Goal: Task Accomplishment & Management: Use online tool/utility

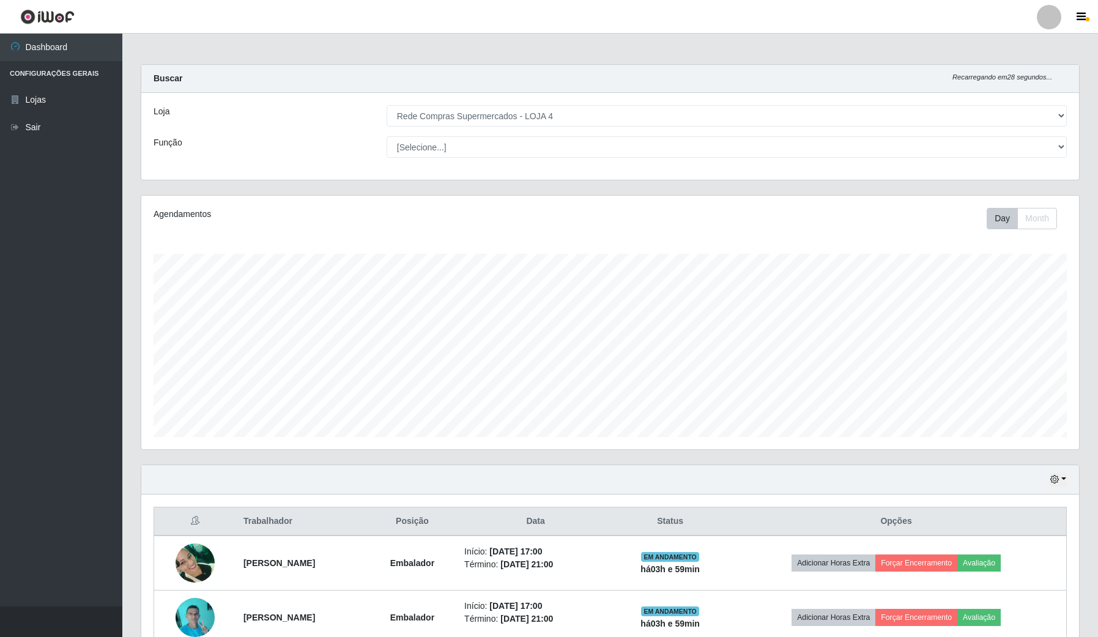
select select "159"
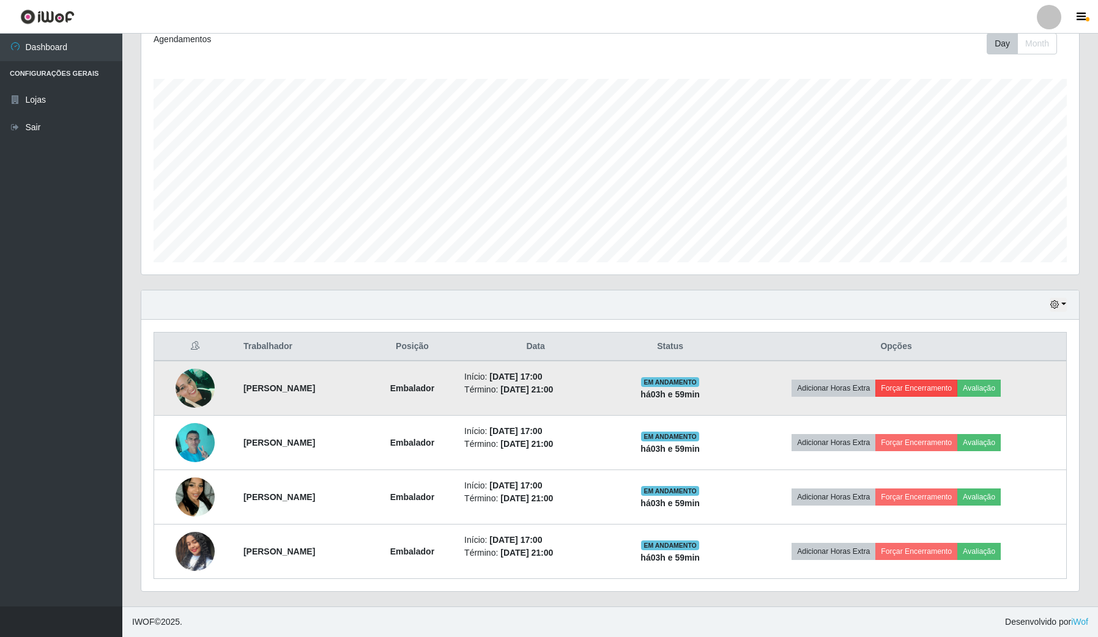
scroll to position [254, 937]
click at [946, 390] on button "Forçar Encerramento" at bounding box center [916, 388] width 82 height 17
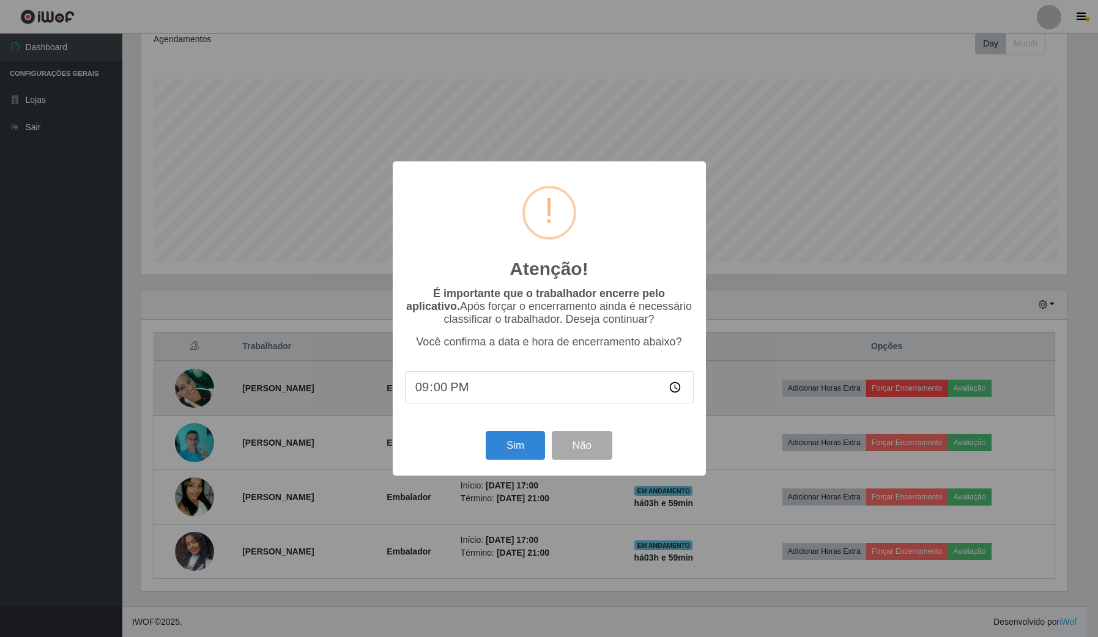
scroll to position [254, 928]
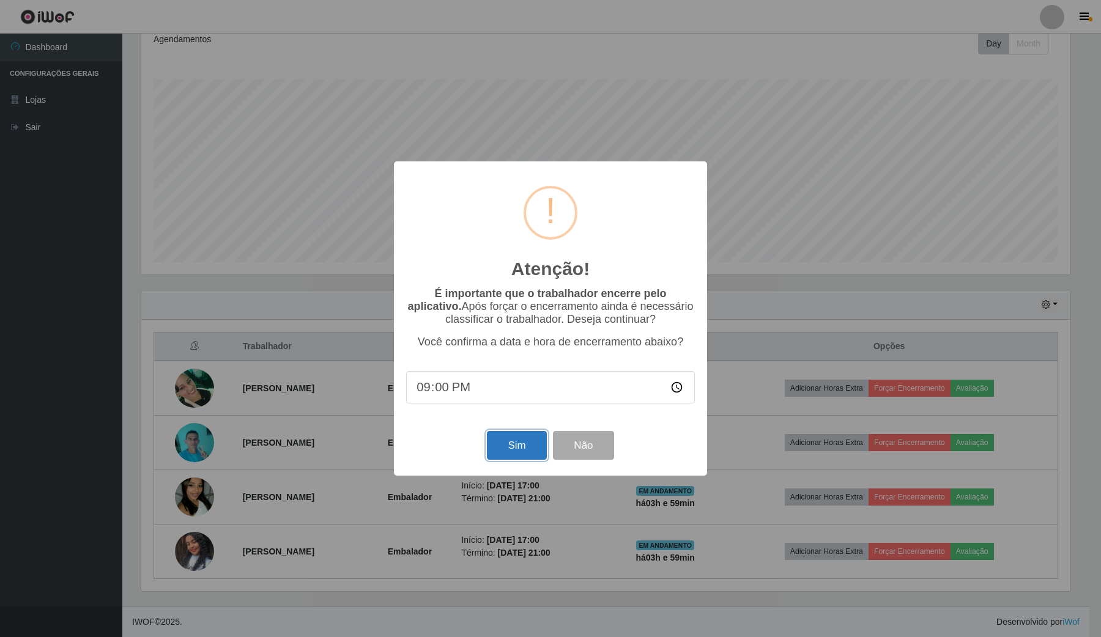
click at [505, 442] on button "Sim" at bounding box center [516, 445] width 59 height 29
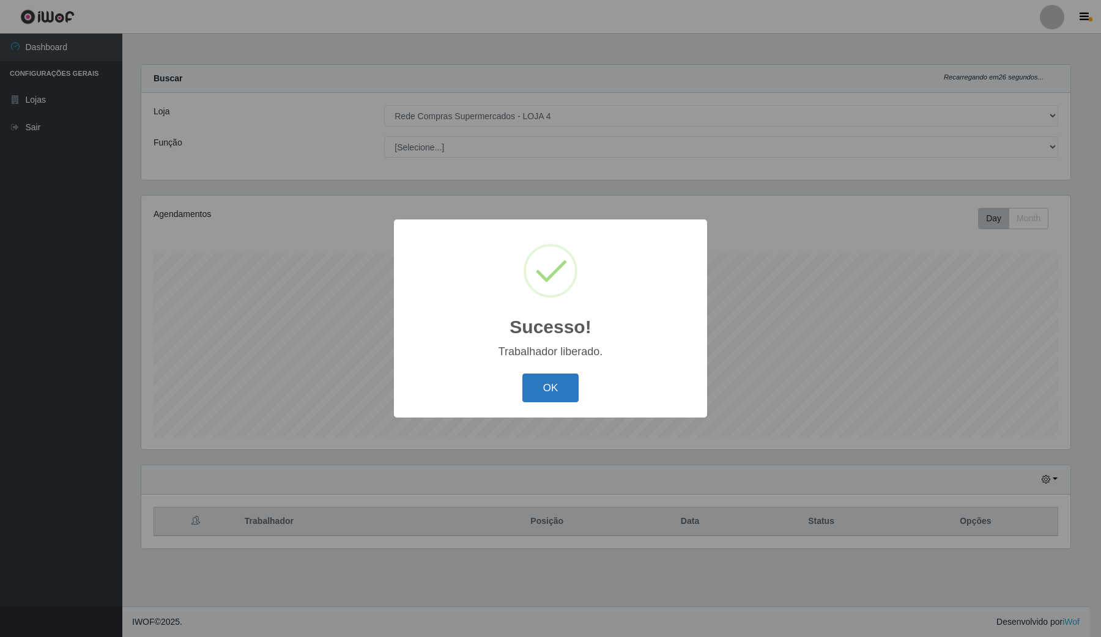
click at [561, 379] on button "OK" at bounding box center [550, 388] width 57 height 29
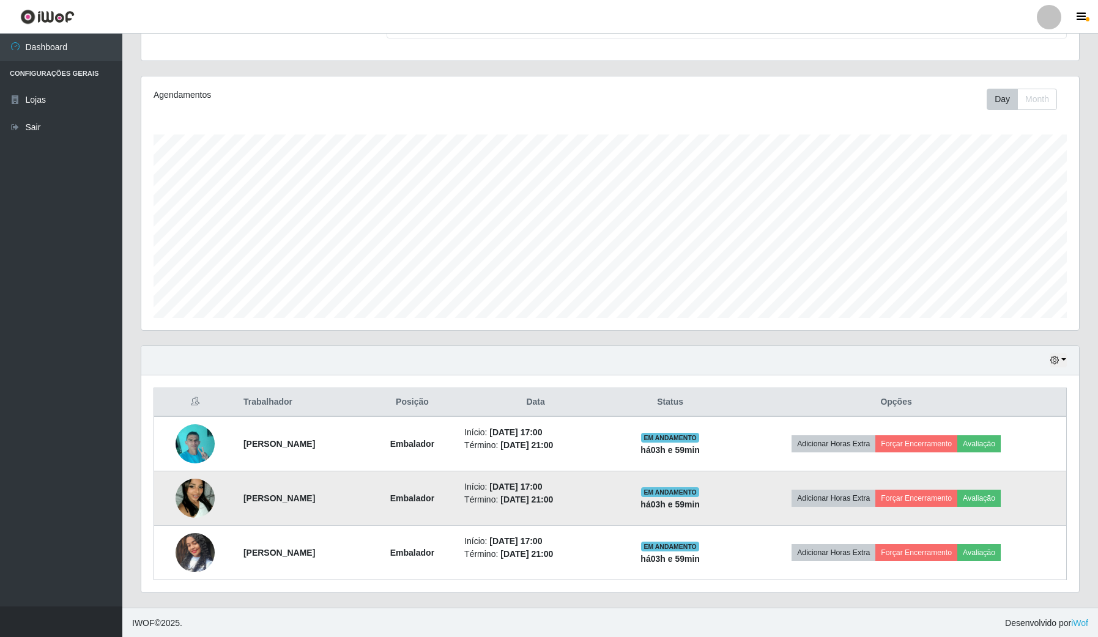
scroll to position [122, 0]
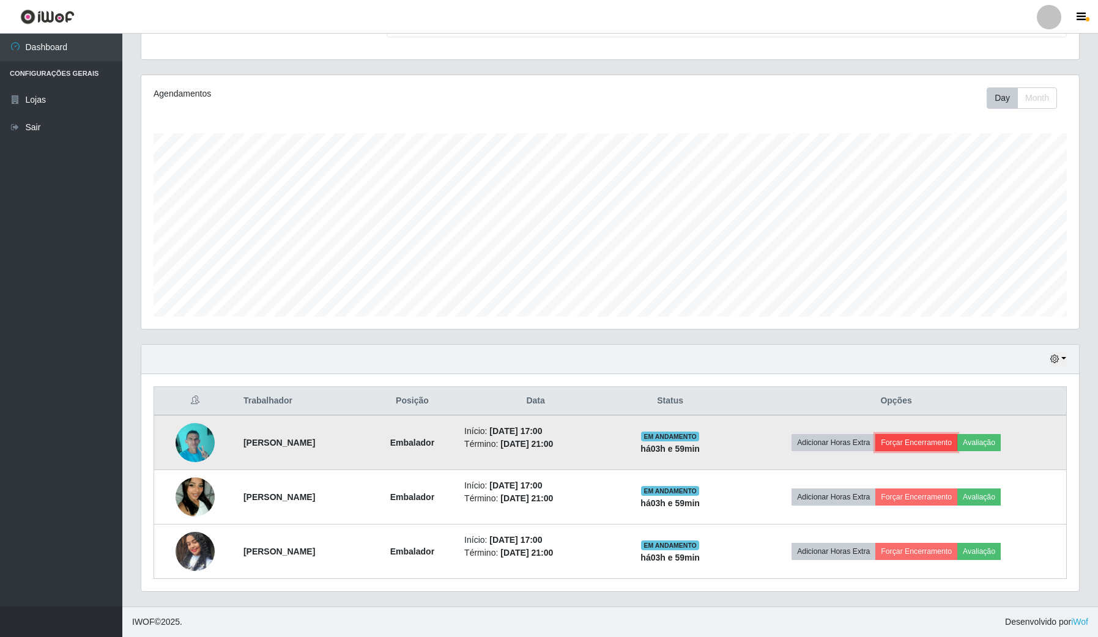
click at [933, 439] on button "Forçar Encerramento" at bounding box center [916, 442] width 82 height 17
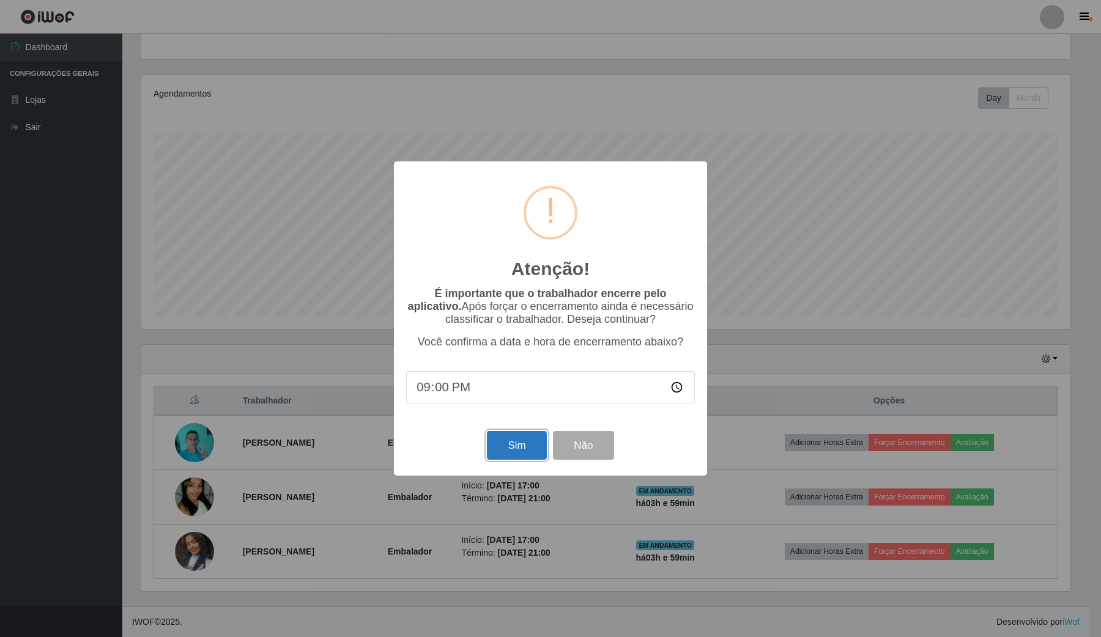
click at [514, 459] on button "Sim" at bounding box center [516, 445] width 59 height 29
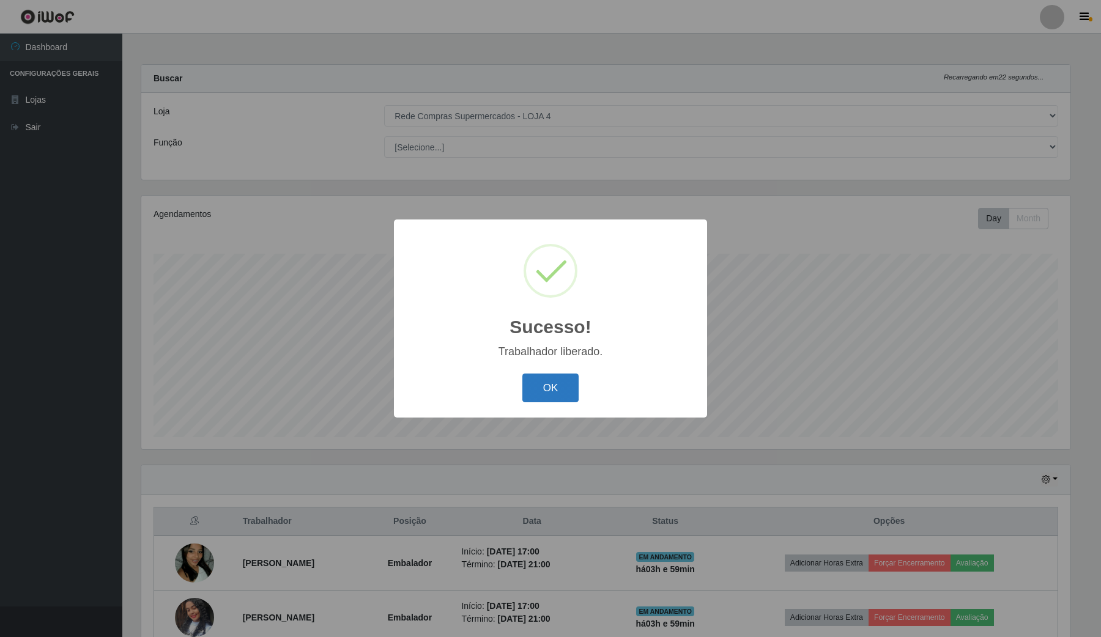
click at [535, 382] on button "OK" at bounding box center [550, 388] width 57 height 29
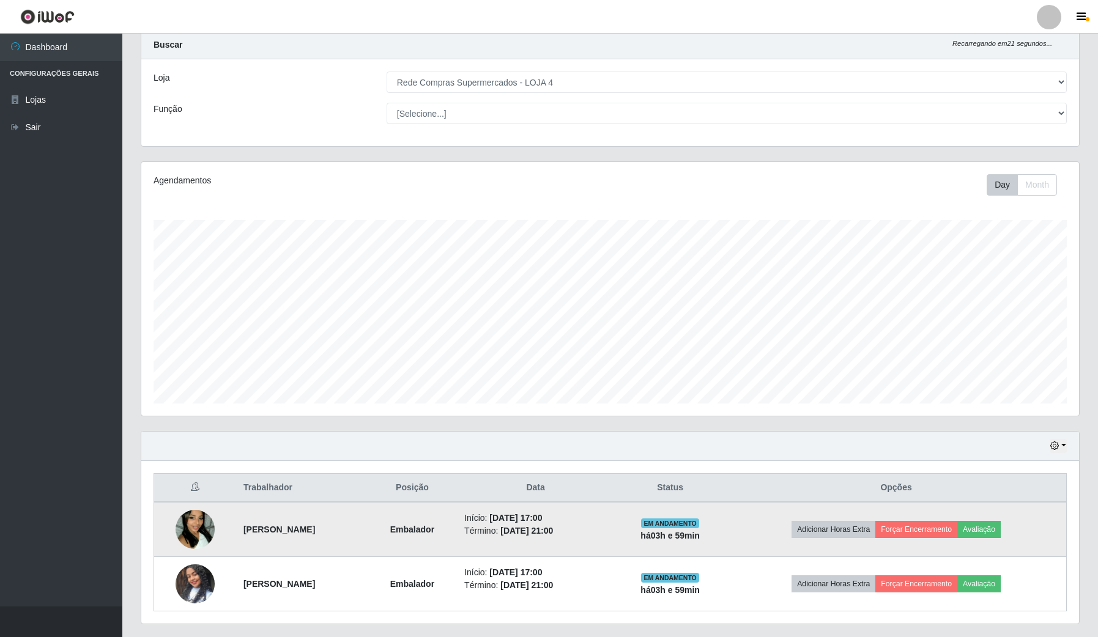
scroll to position [67, 0]
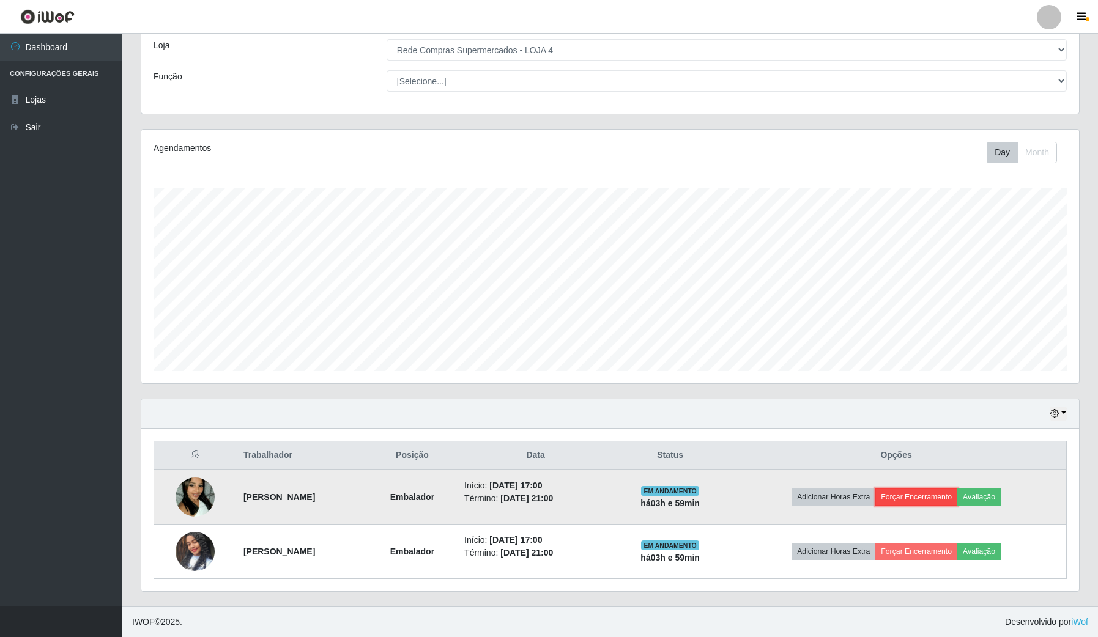
click at [949, 490] on button "Forçar Encerramento" at bounding box center [916, 497] width 82 height 17
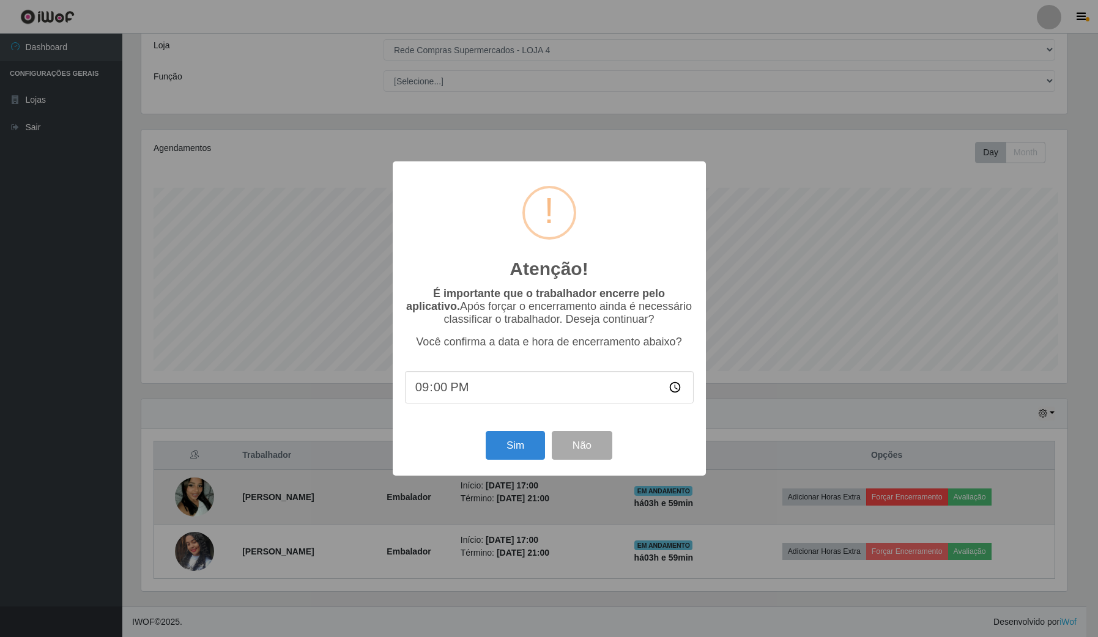
scroll to position [254, 928]
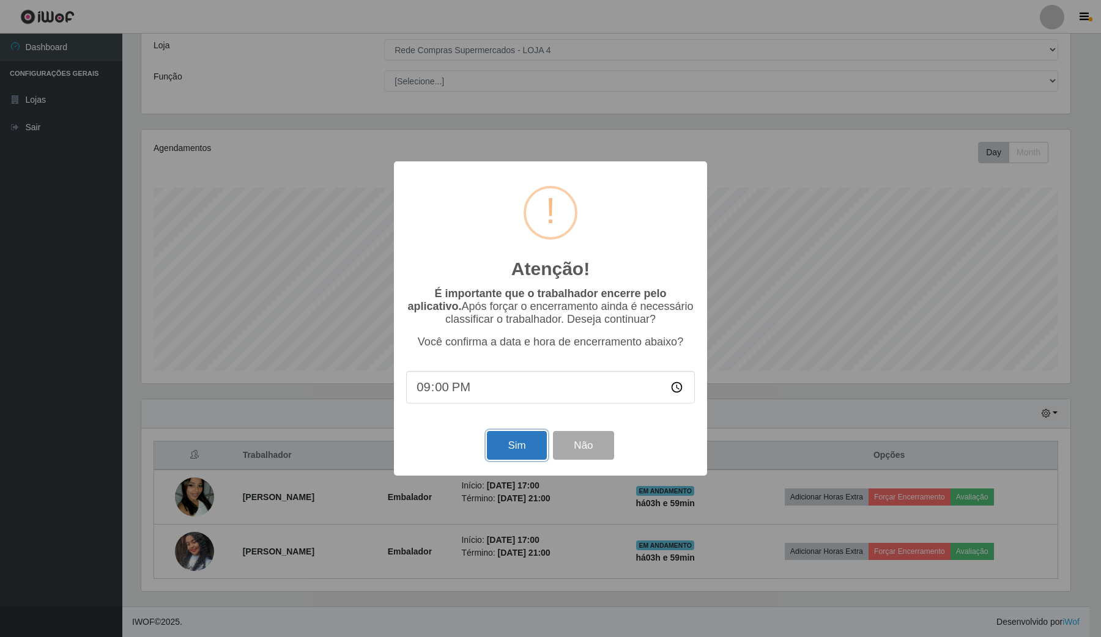
click at [514, 448] on button "Sim" at bounding box center [516, 445] width 59 height 29
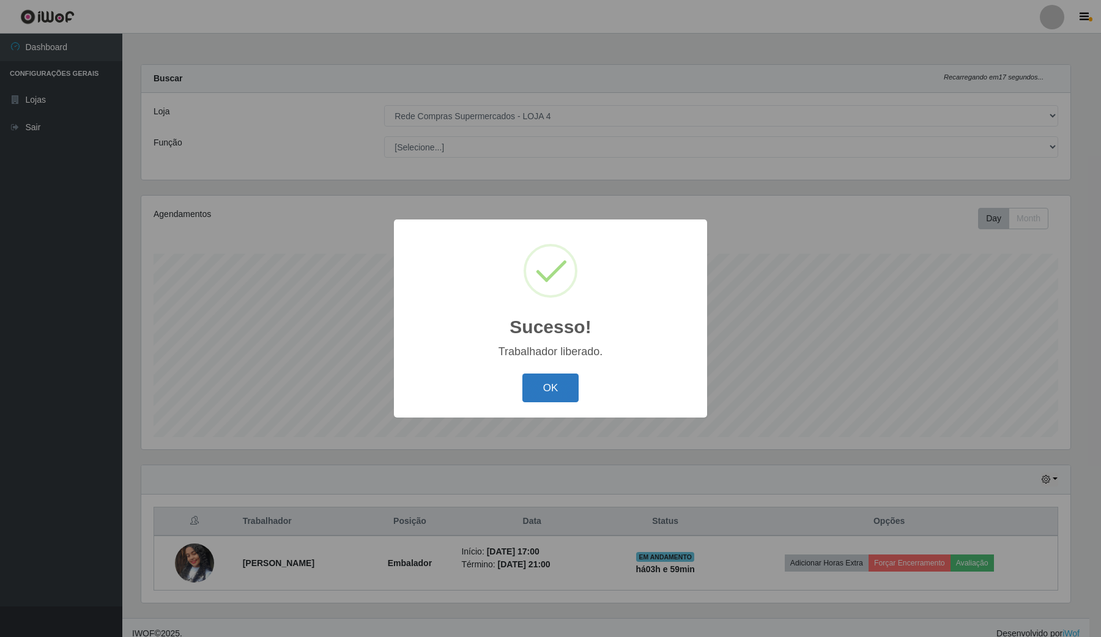
click at [561, 384] on button "OK" at bounding box center [550, 388] width 57 height 29
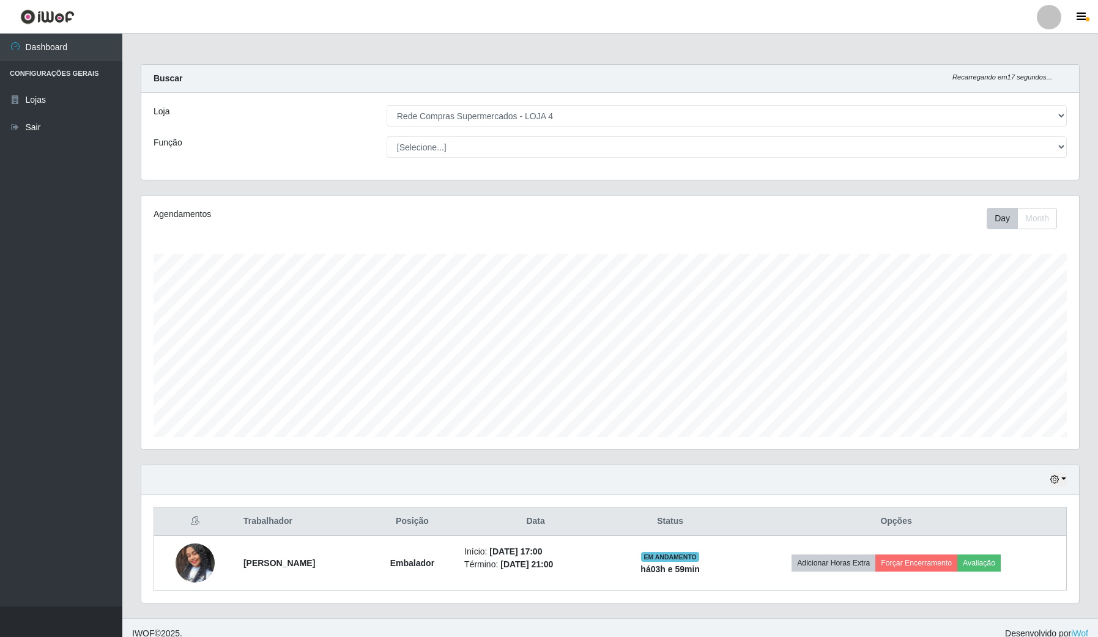
scroll to position [0, 0]
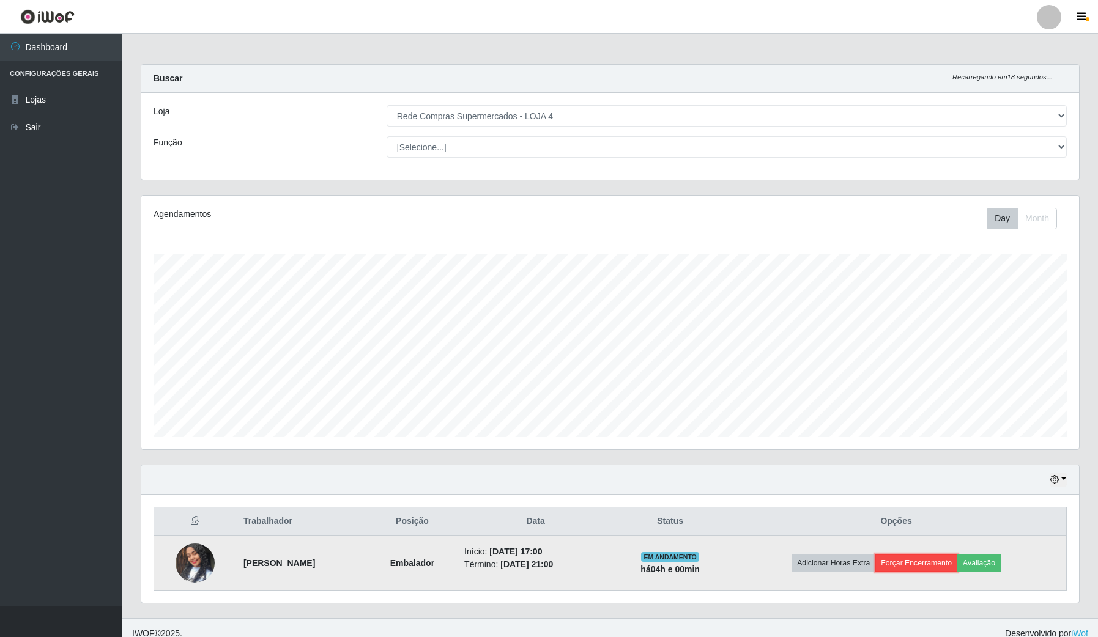
click at [933, 568] on button "Forçar Encerramento" at bounding box center [916, 563] width 82 height 17
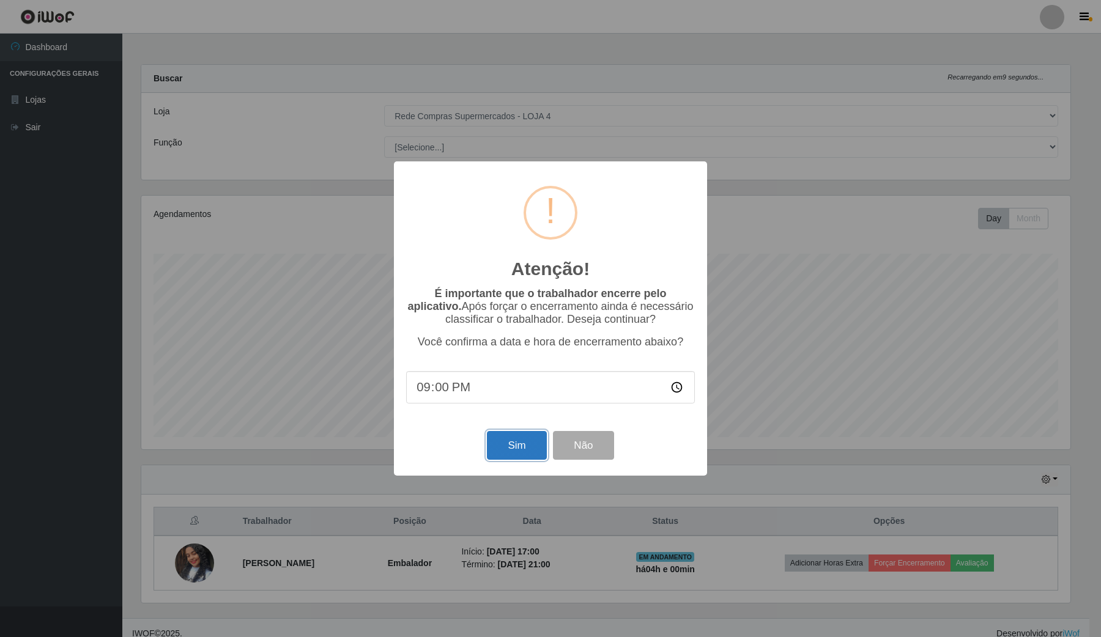
click at [509, 442] on button "Sim" at bounding box center [516, 445] width 59 height 29
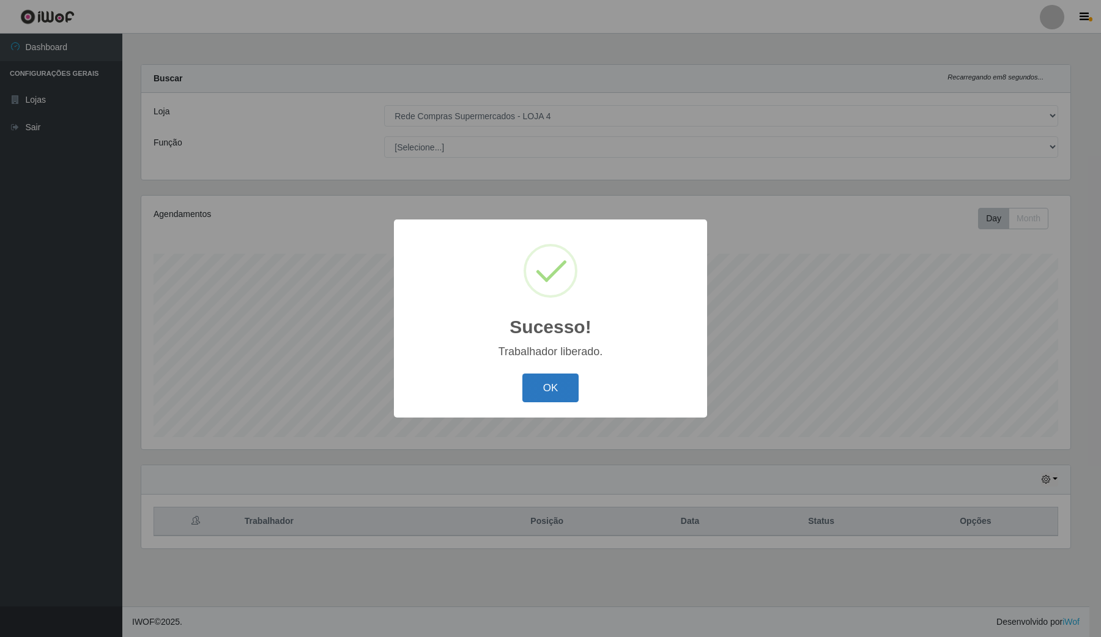
click at [543, 391] on button "OK" at bounding box center [550, 388] width 57 height 29
